Goal: Task Accomplishment & Management: Use online tool/utility

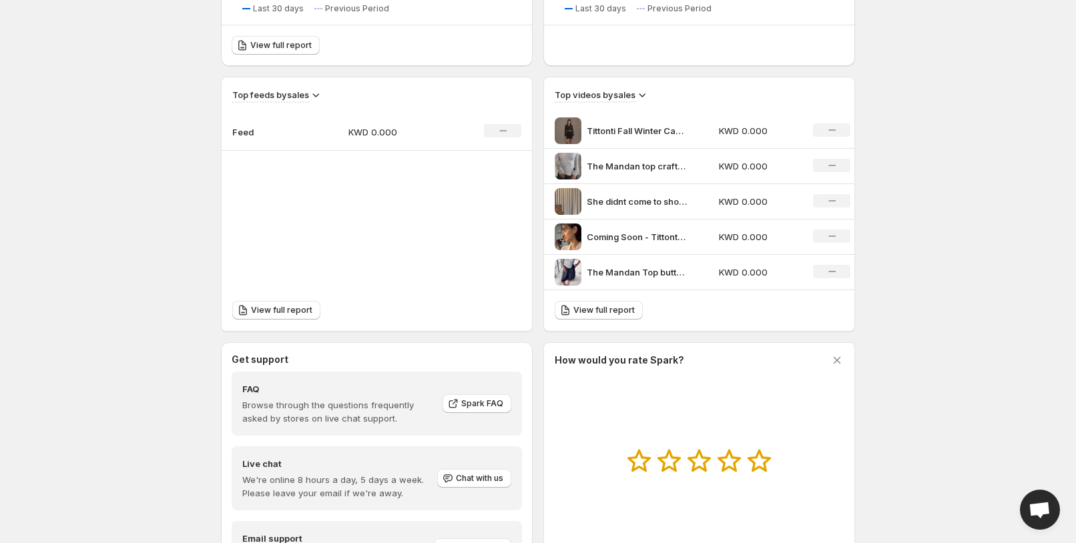
scroll to position [401, 0]
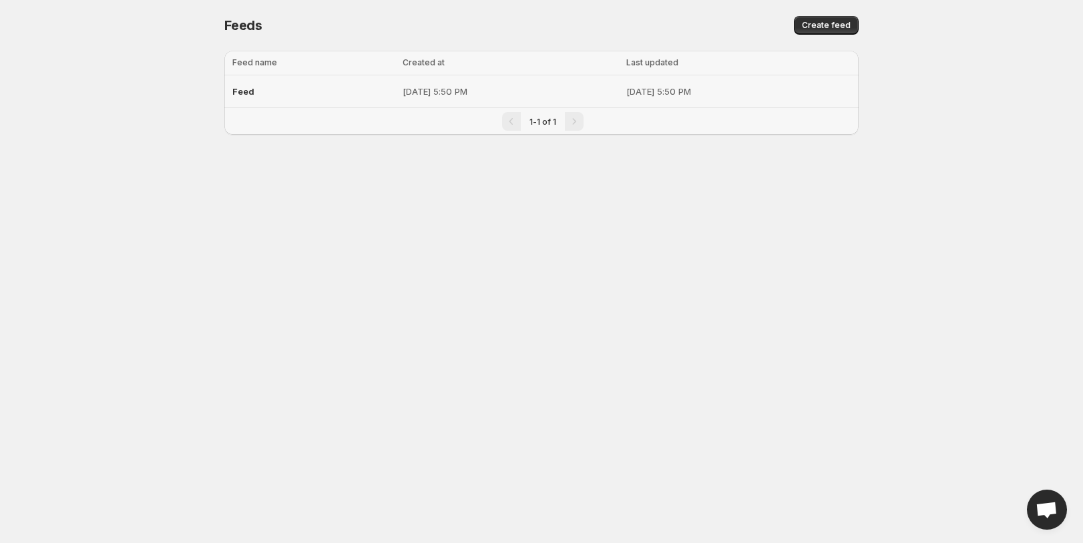
click at [283, 92] on div "Feed" at bounding box center [313, 91] width 162 height 24
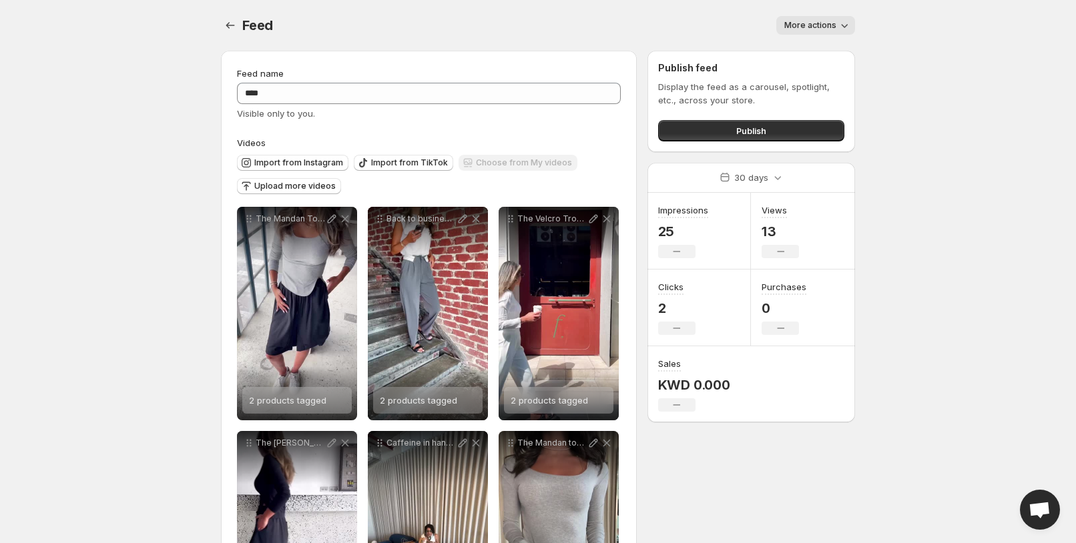
click at [372, 188] on div "Import from Instagram Import from TikTok Choose from My videos Upload more vide…" at bounding box center [426, 173] width 389 height 47
click at [527, 166] on div "Choose from My videos" at bounding box center [518, 164] width 119 height 18
click at [298, 181] on button "Upload more videos" at bounding box center [289, 186] width 104 height 16
